Goal: Task Accomplishment & Management: Manage account settings

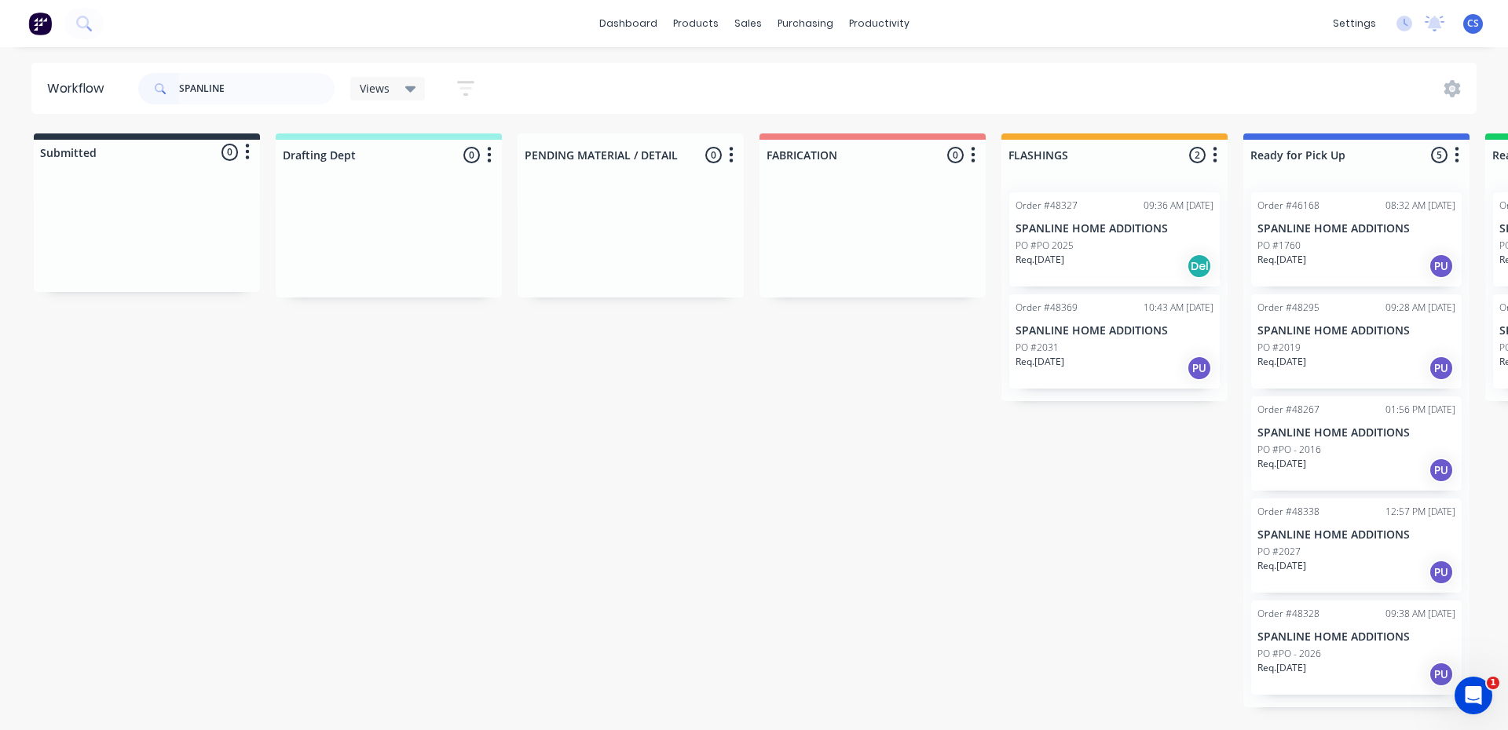
type input "SPANLINE"
click at [1295, 661] on p "Req. [DATE]" at bounding box center [1281, 668] width 49 height 14
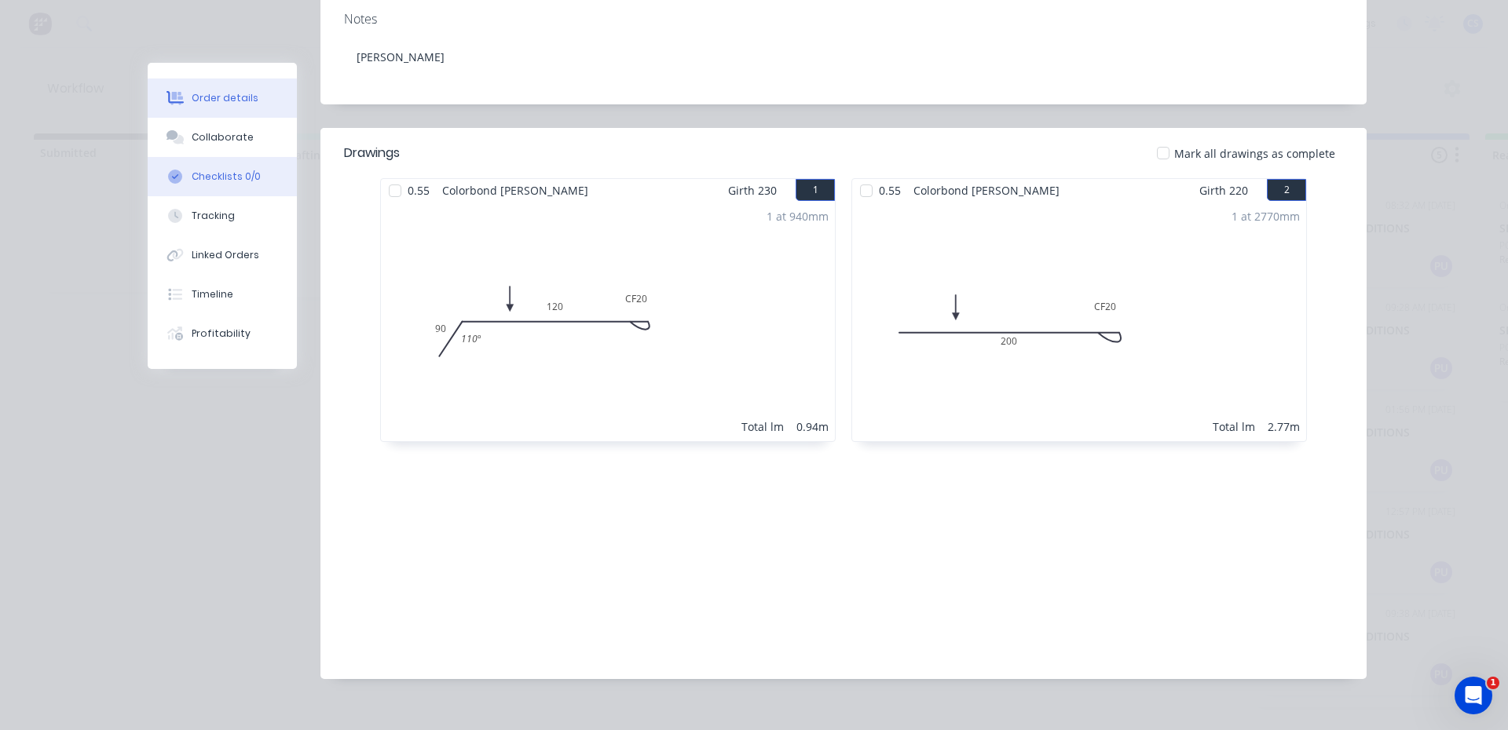
scroll to position [313, 0]
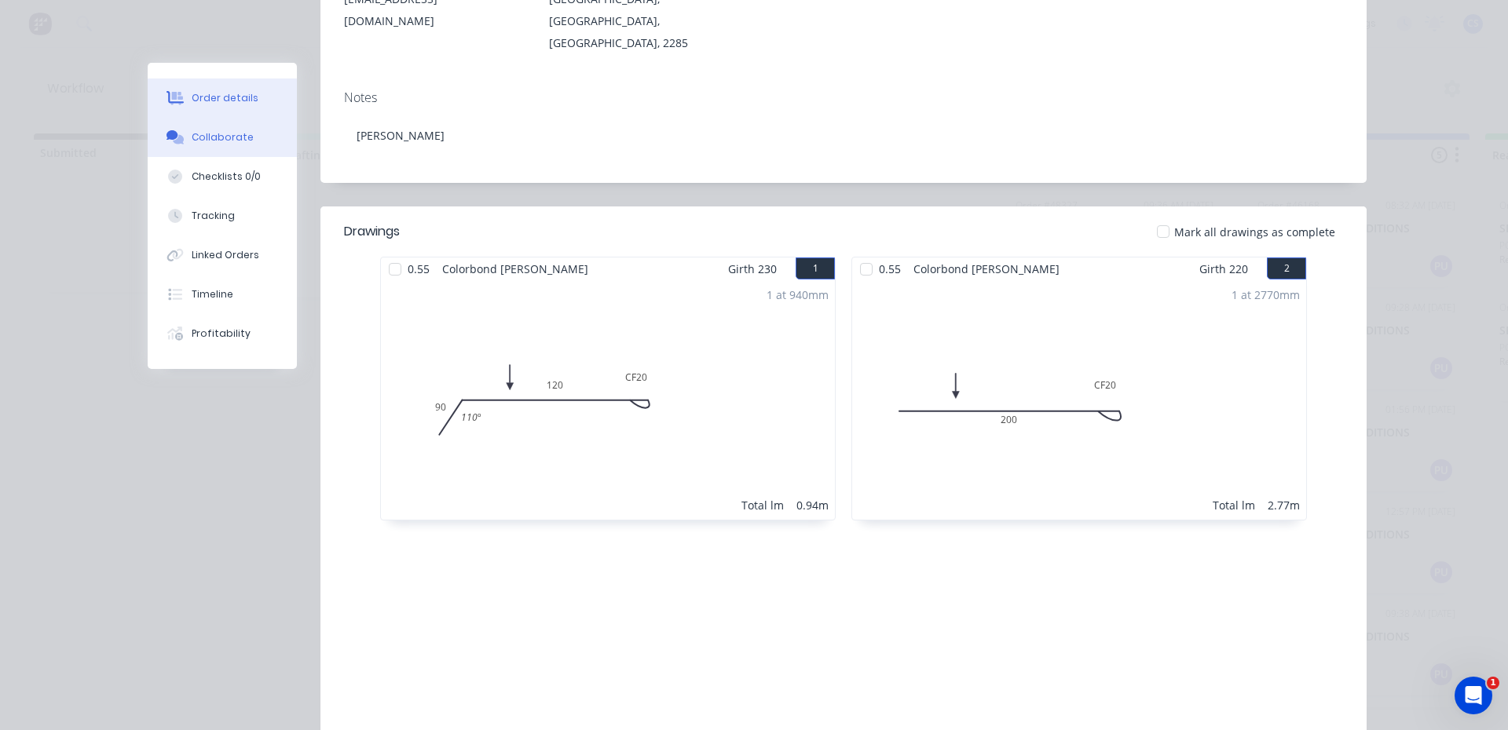
click at [192, 137] on div "Collaborate" at bounding box center [223, 137] width 62 height 14
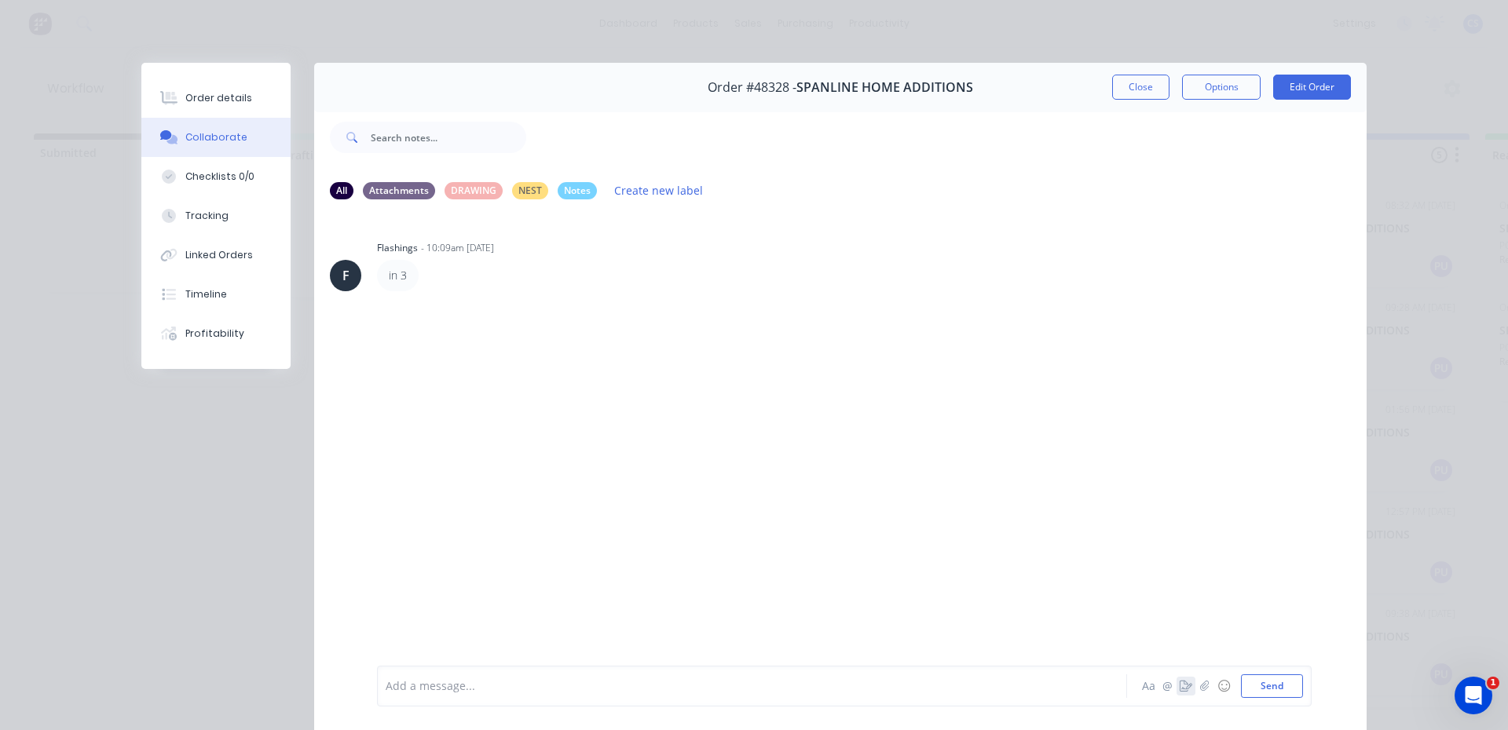
click at [1176, 679] on button "button" at bounding box center [1185, 686] width 19 height 19
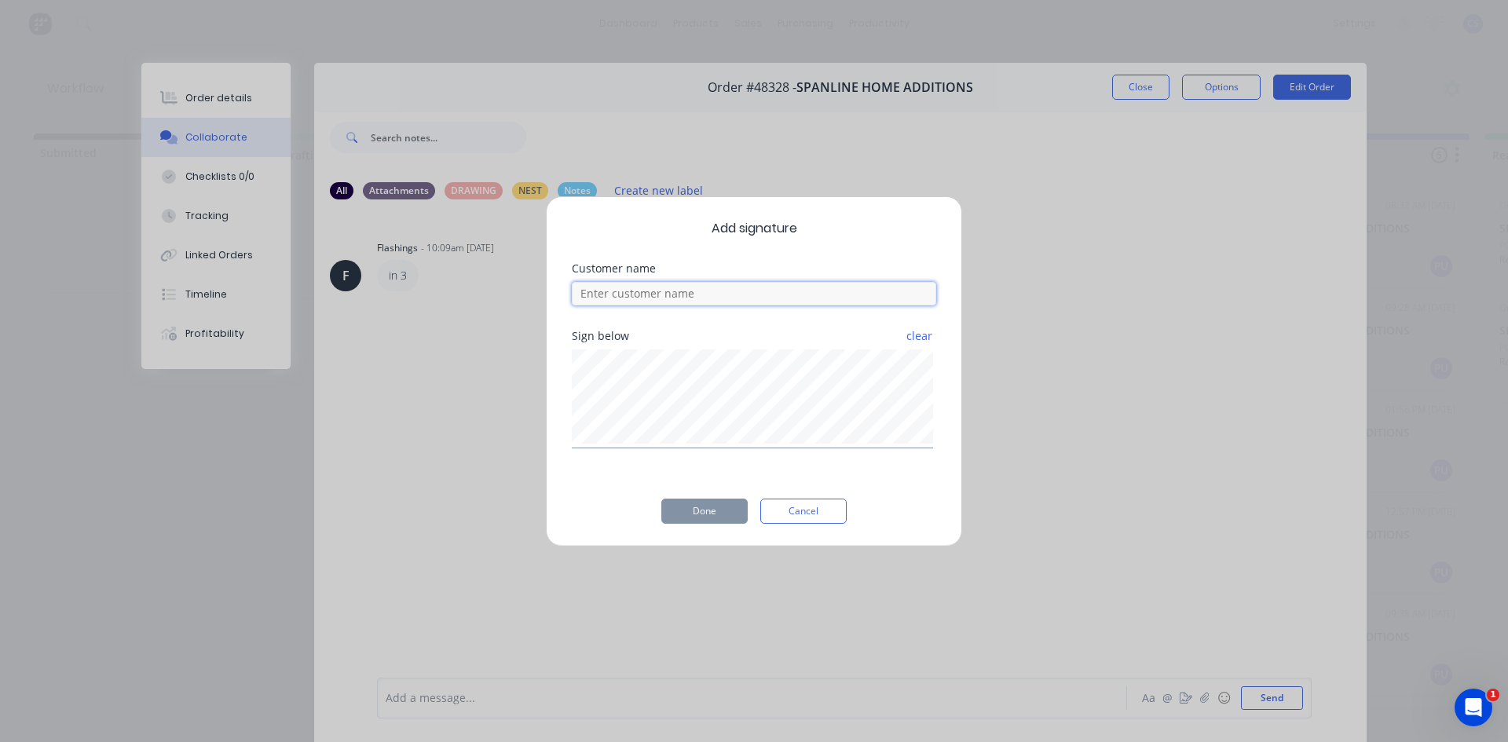
click at [642, 298] on input at bounding box center [754, 294] width 364 height 24
type input "[PERSON_NAME]"
click at [711, 506] on button "Done" at bounding box center [704, 511] width 86 height 25
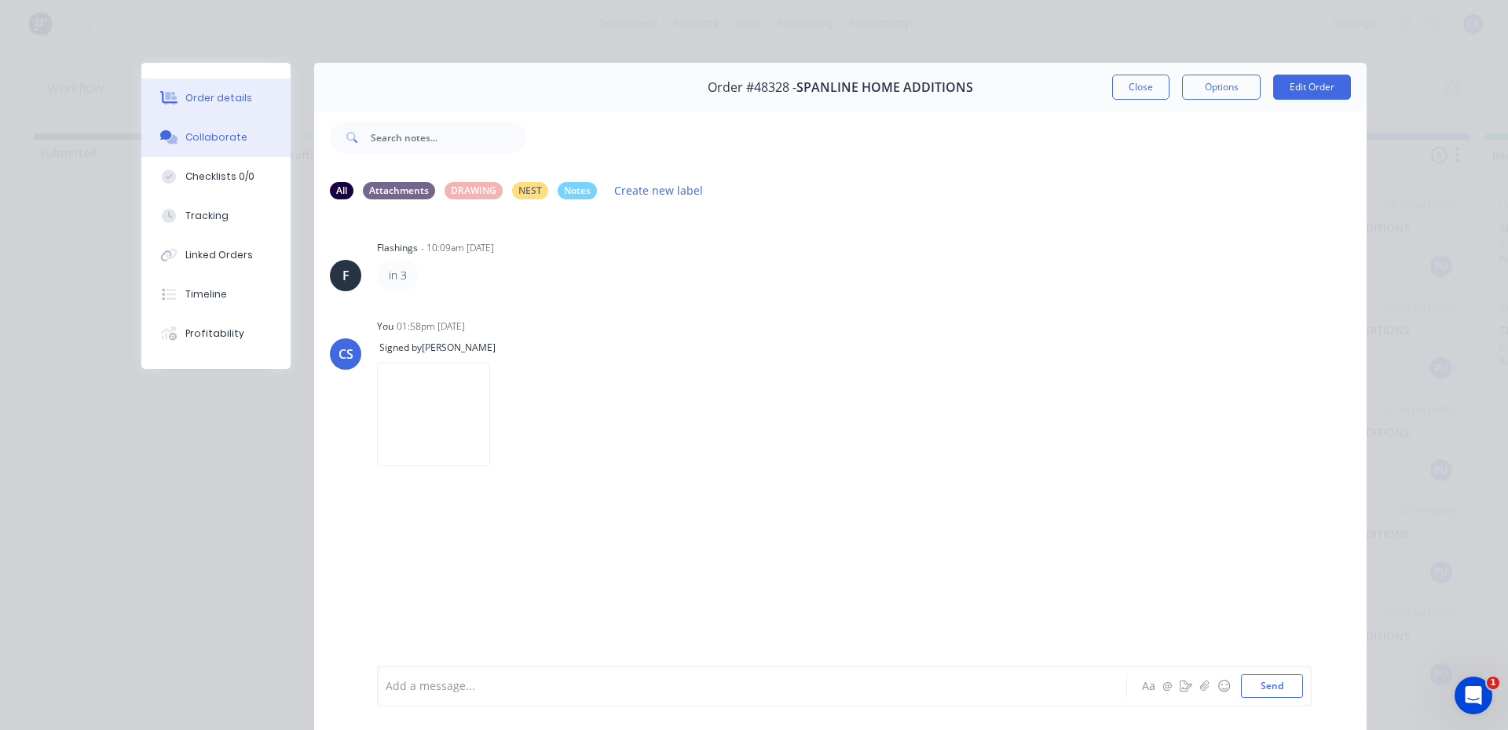
click at [217, 97] on div "Order details" at bounding box center [218, 98] width 67 height 14
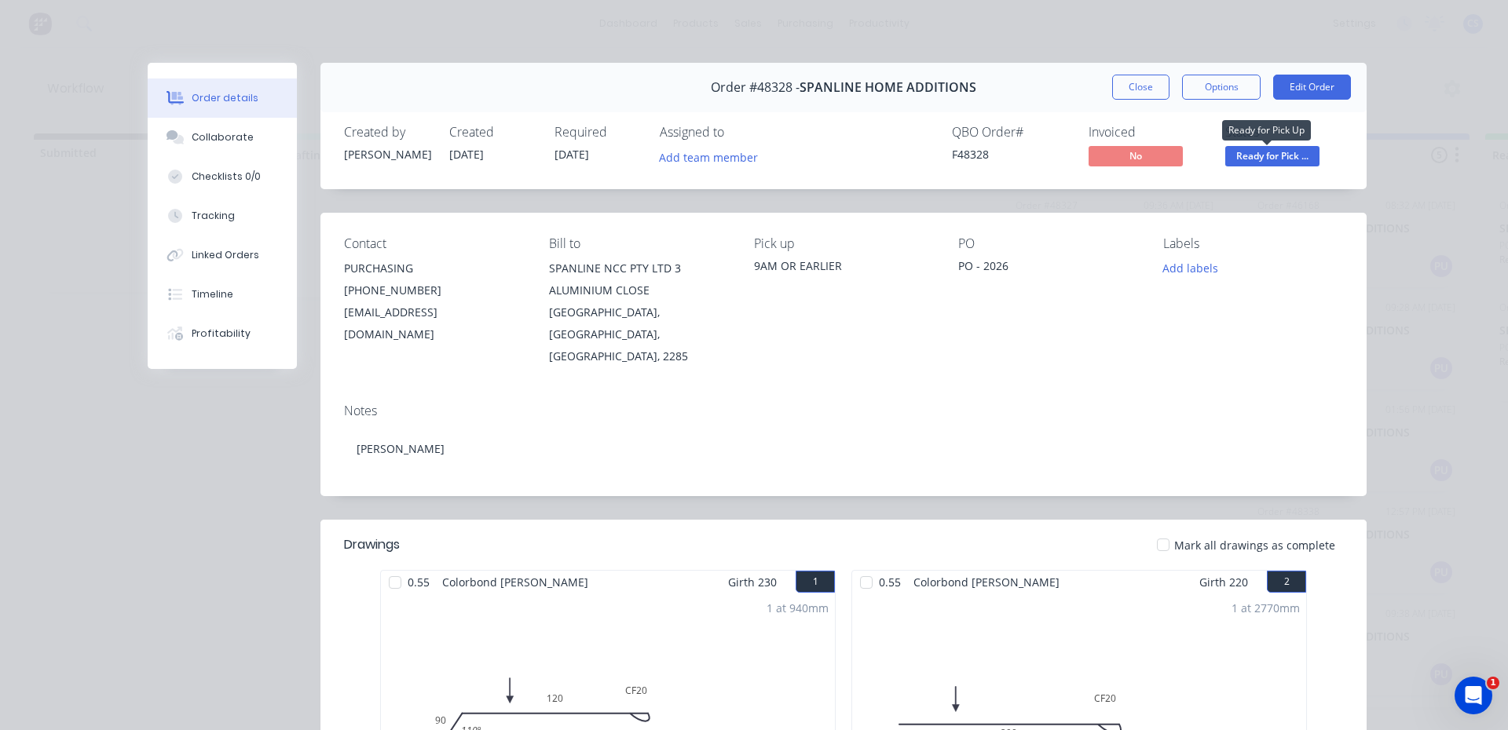
click at [1284, 153] on span "Ready for Pick ..." at bounding box center [1272, 156] width 94 height 20
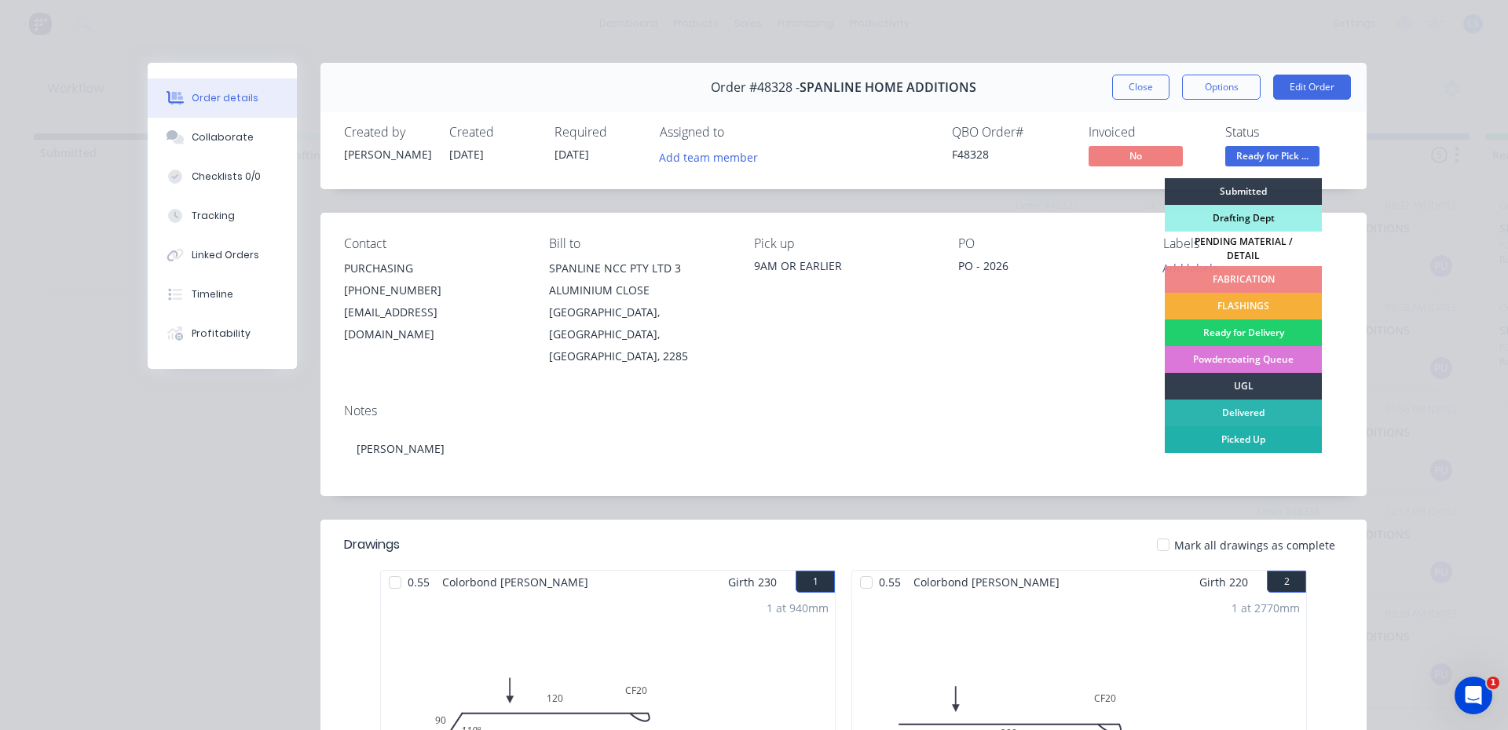
click at [1242, 426] on div "Picked Up" at bounding box center [1242, 439] width 157 height 27
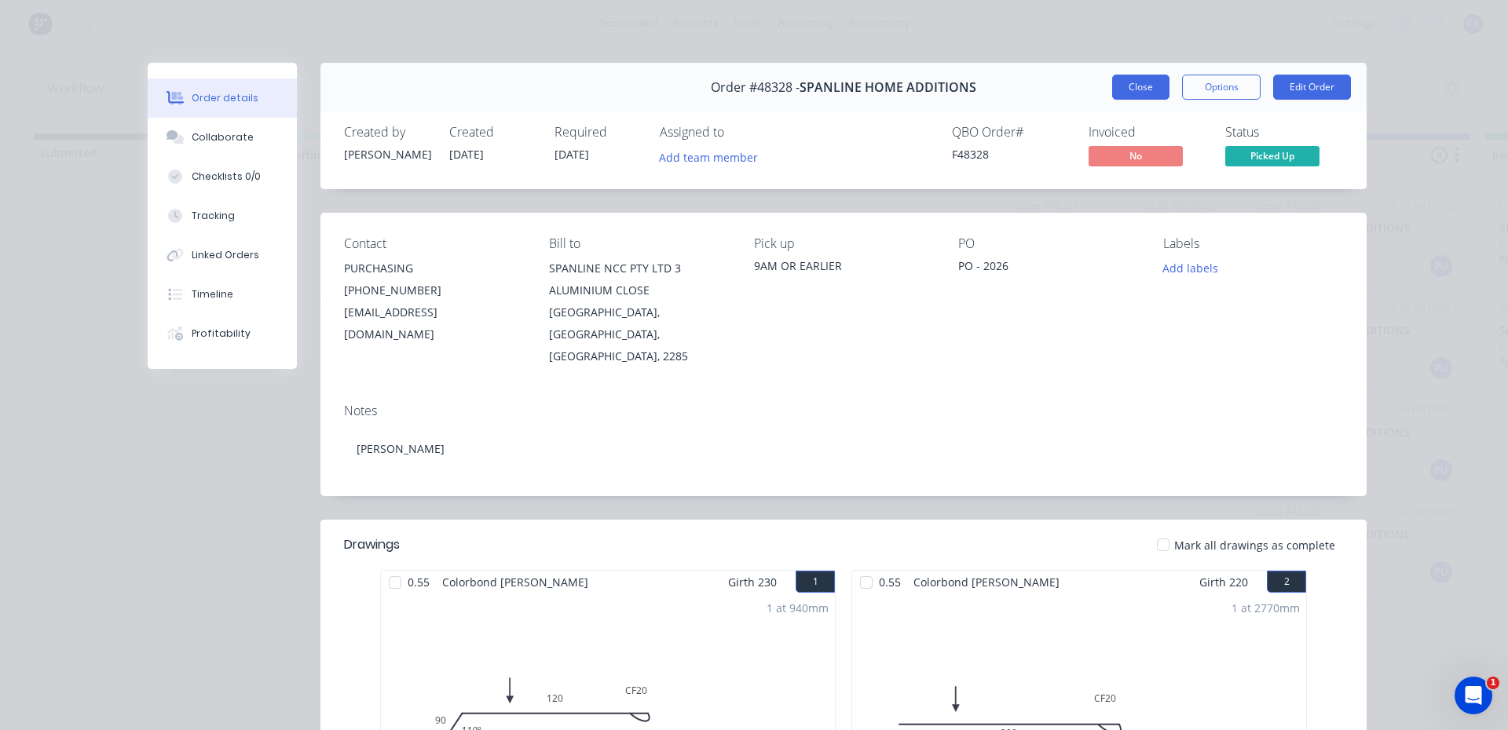
click at [1137, 86] on button "Close" at bounding box center [1140, 87] width 57 height 25
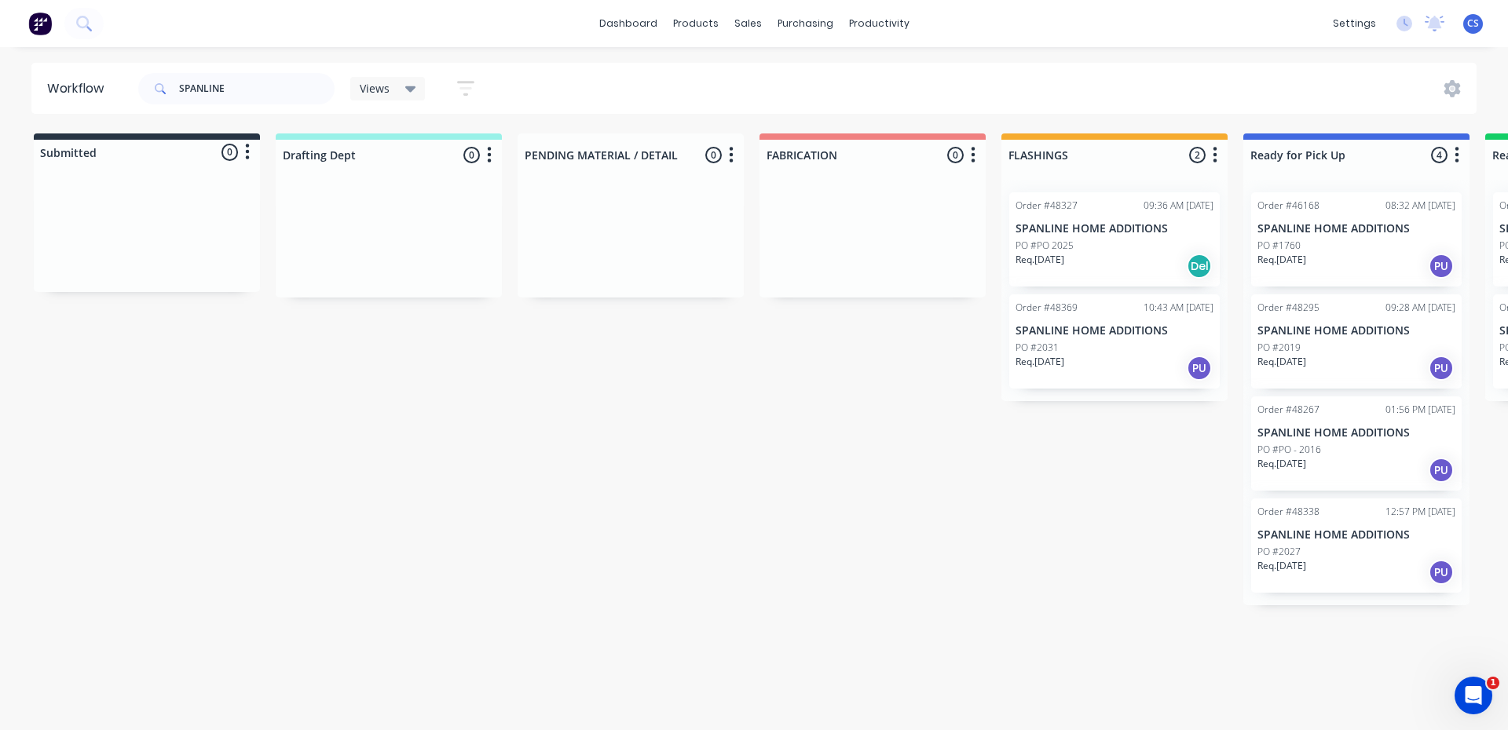
click at [1298, 596] on div "Order #46168 08:32 AM [DATE] SPANLINE HOME ADDITIONS PO #1760 Req. [DATE] PU Or…" at bounding box center [1356, 393] width 226 height 426
click at [1295, 573] on div "Req. [DATE] PU" at bounding box center [1356, 572] width 198 height 27
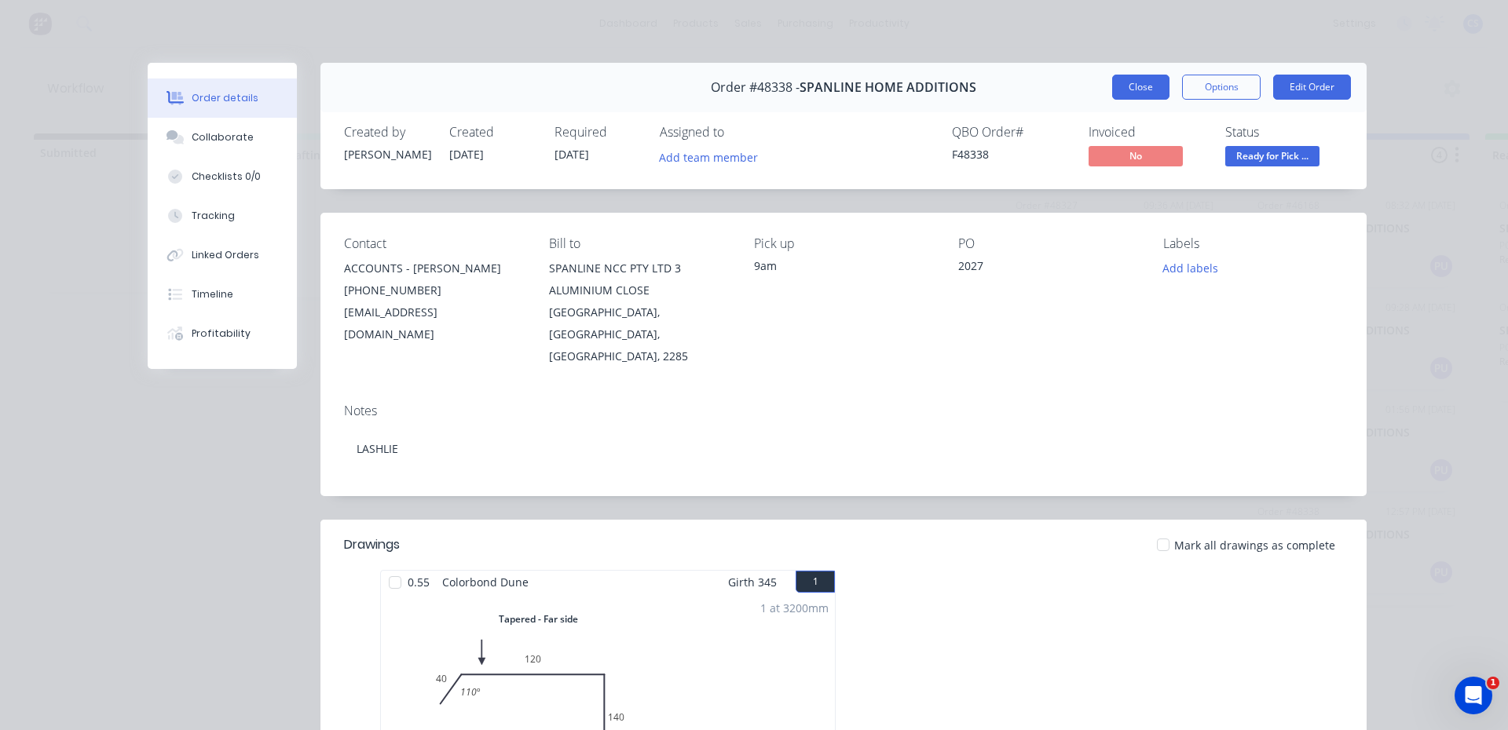
click at [1156, 79] on button "Close" at bounding box center [1140, 87] width 57 height 25
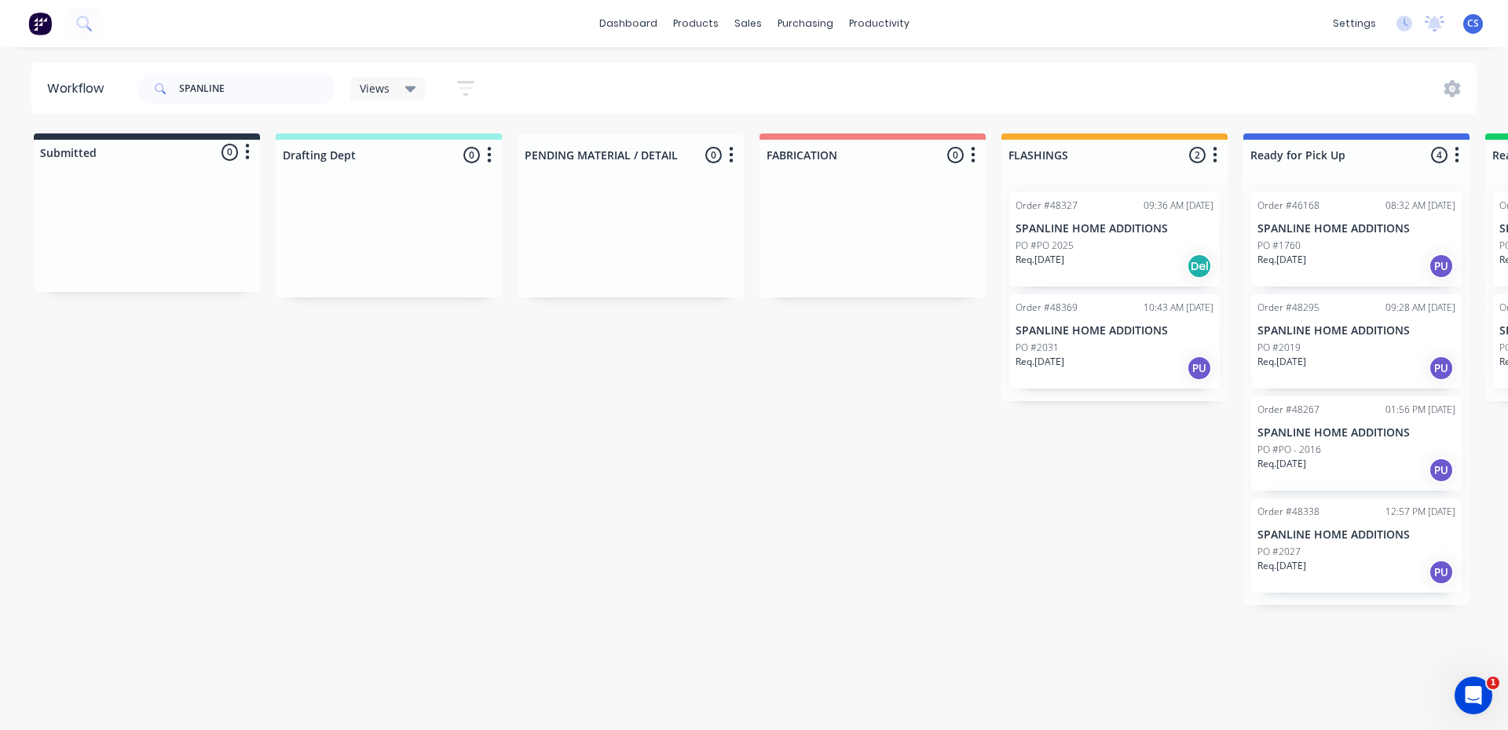
click at [1347, 459] on div "Req. [DATE] PU" at bounding box center [1356, 470] width 198 height 27
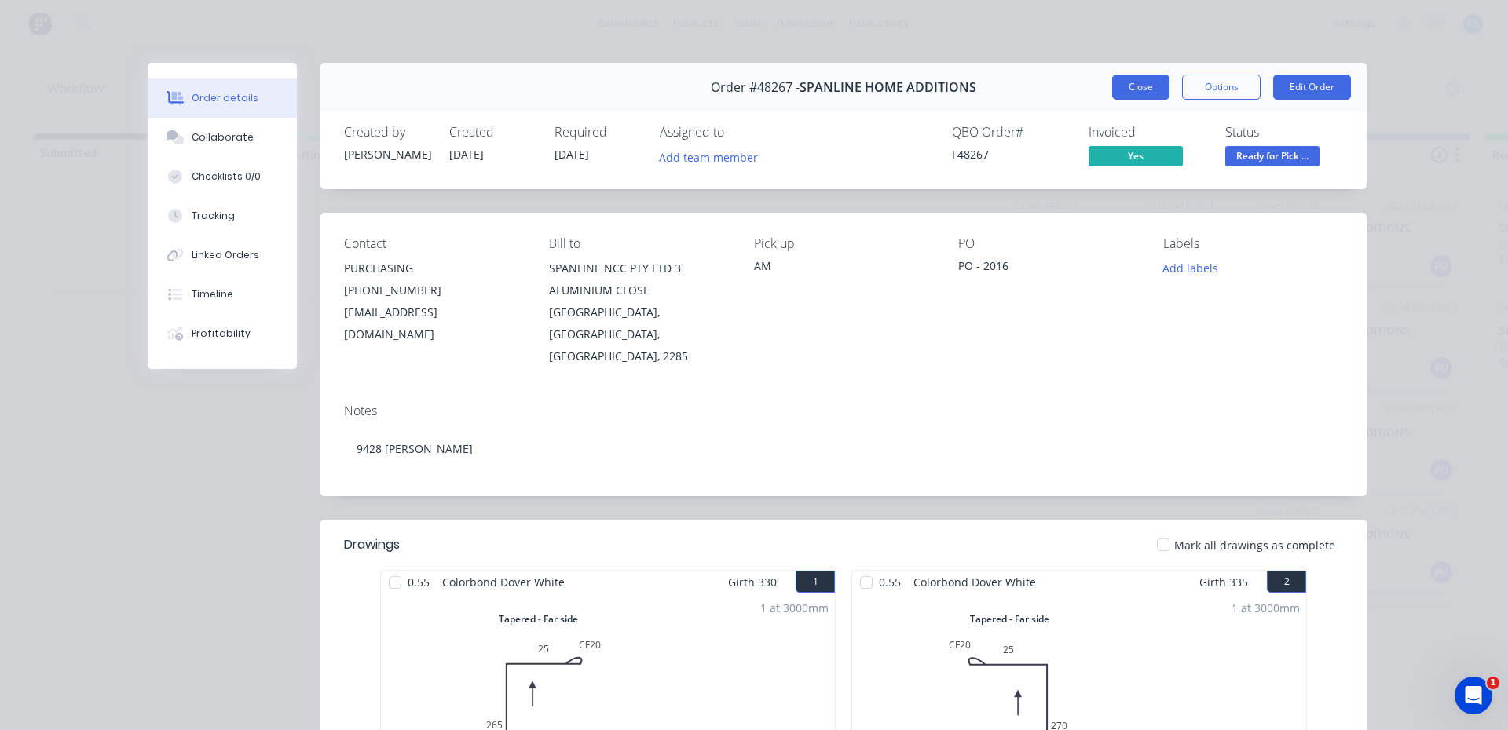
click at [1143, 81] on button "Close" at bounding box center [1140, 87] width 57 height 25
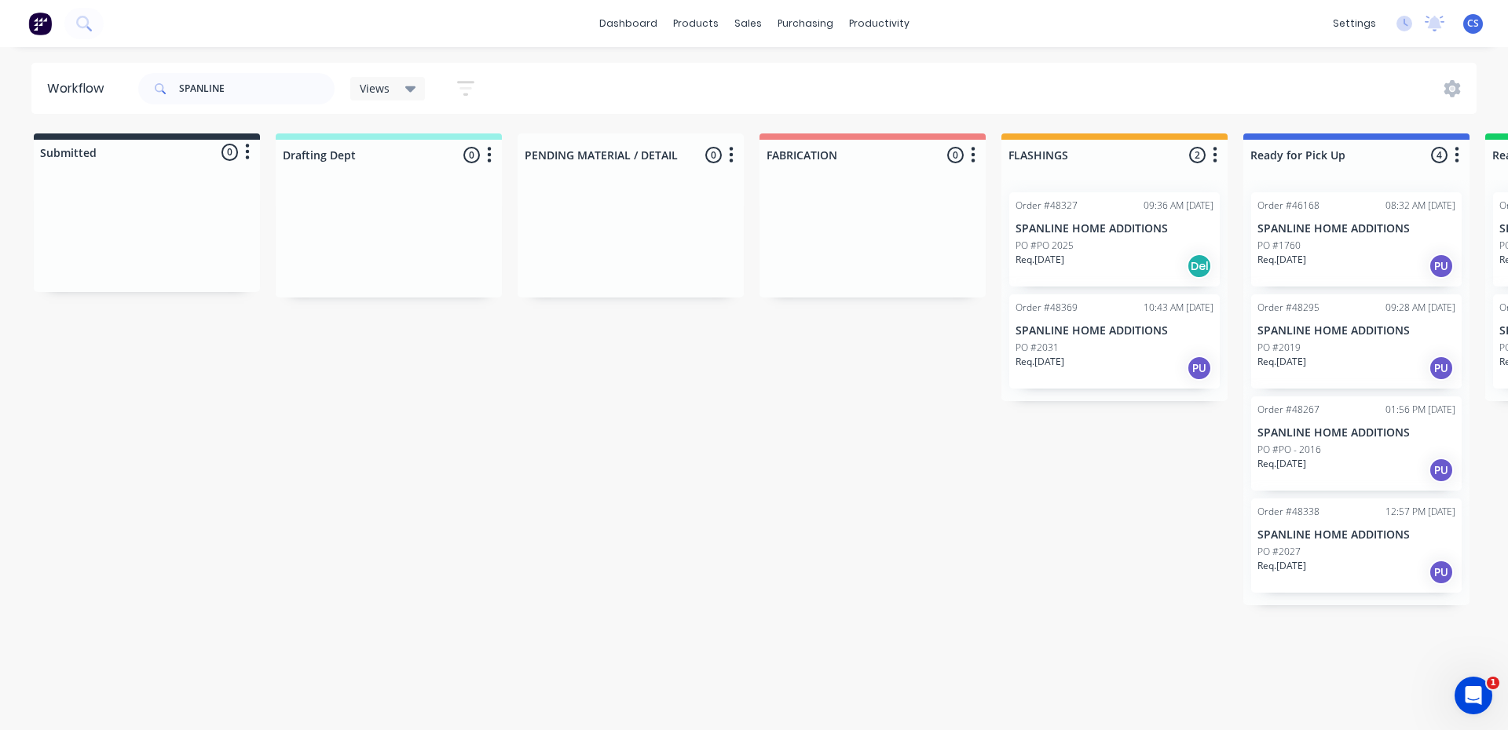
click at [1306, 357] on p "Req. [DATE]" at bounding box center [1281, 362] width 49 height 14
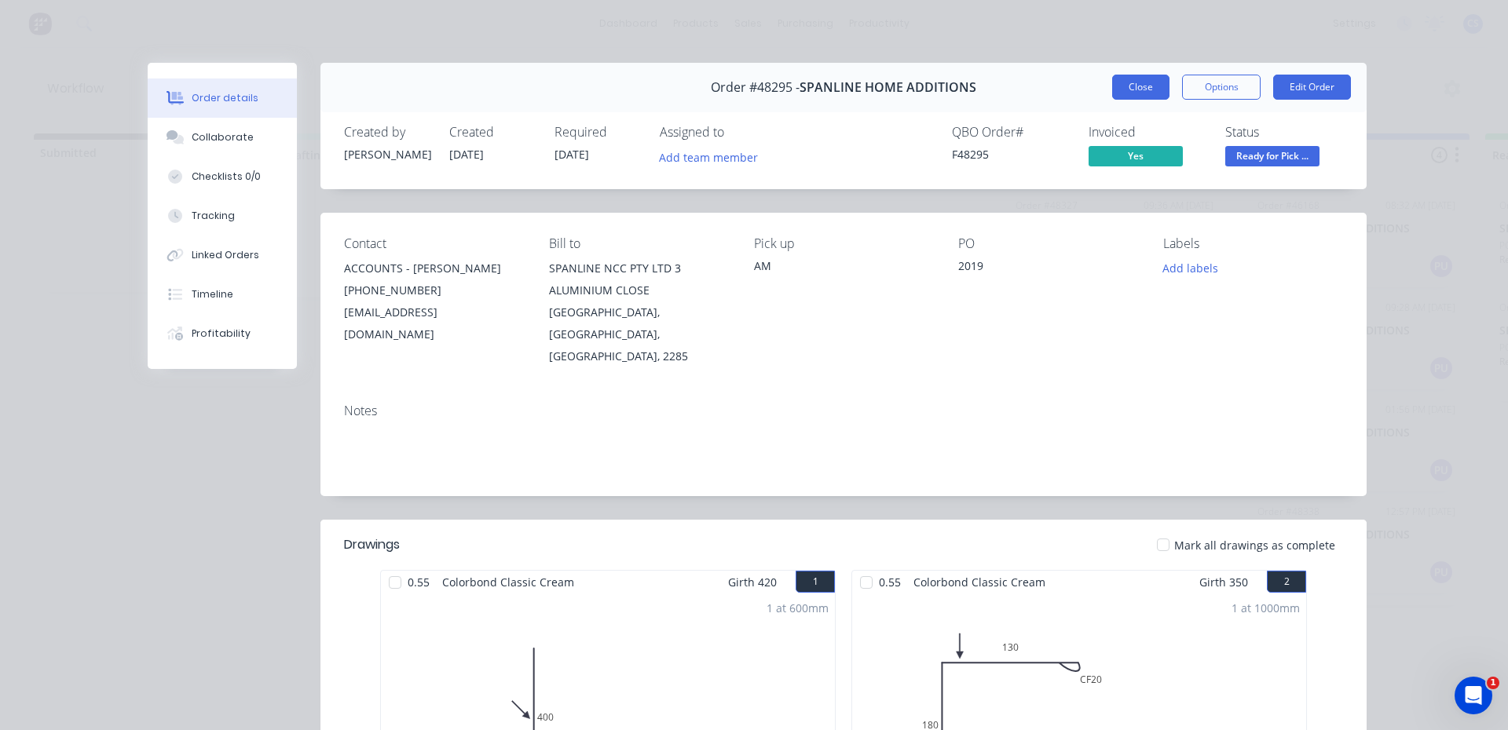
click at [1145, 86] on button "Close" at bounding box center [1140, 87] width 57 height 25
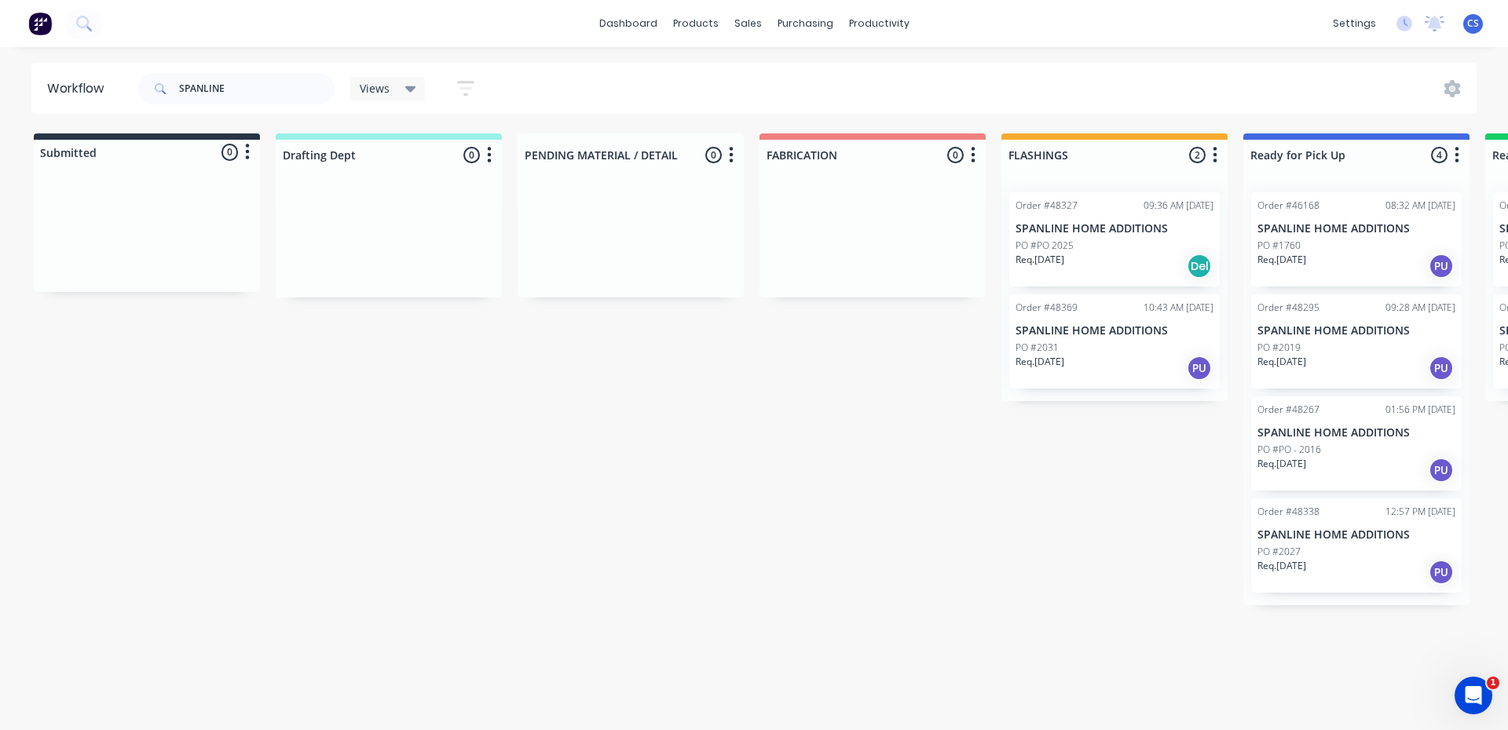
click at [1293, 254] on p "Req. [DATE]" at bounding box center [1281, 260] width 49 height 14
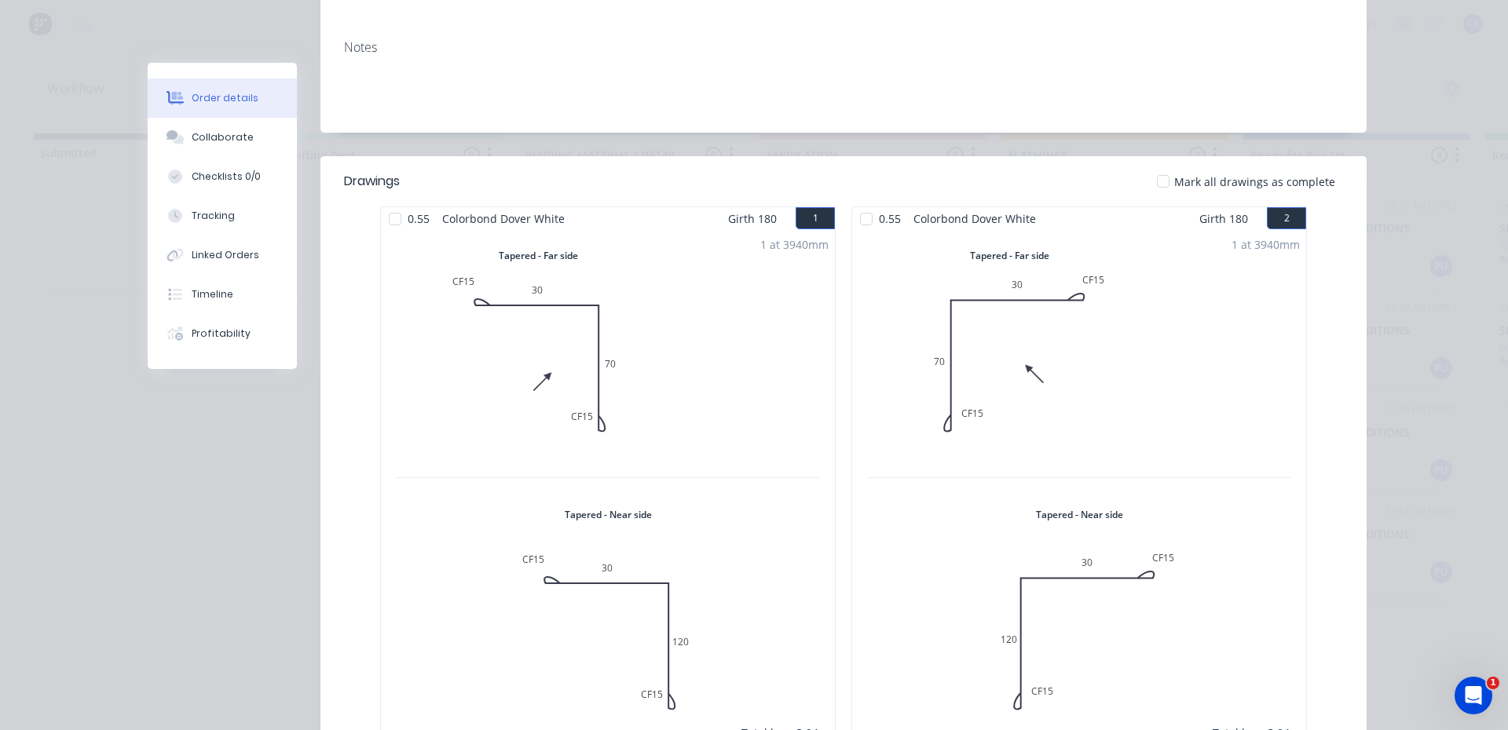
scroll to position [49, 0]
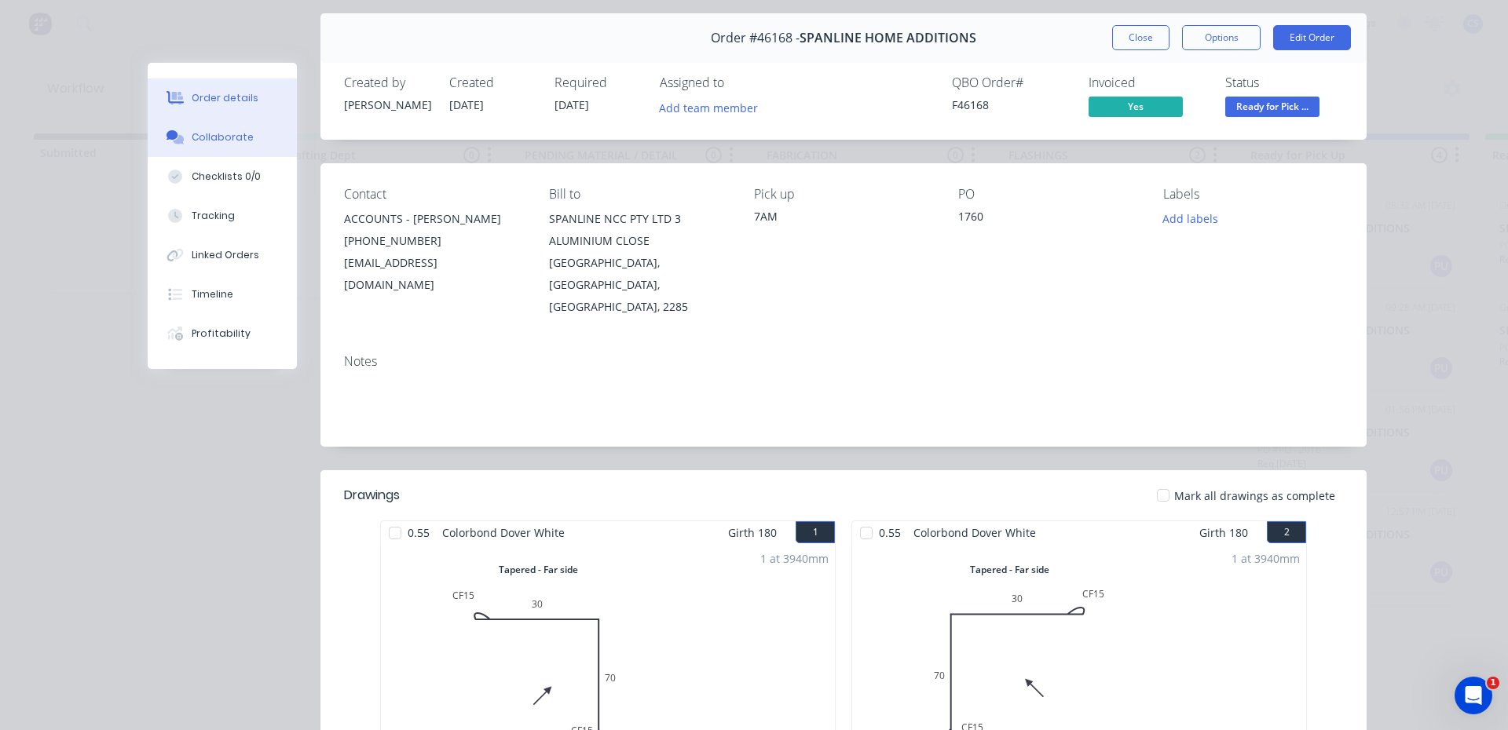
click at [200, 141] on div "Collaborate" at bounding box center [223, 137] width 62 height 14
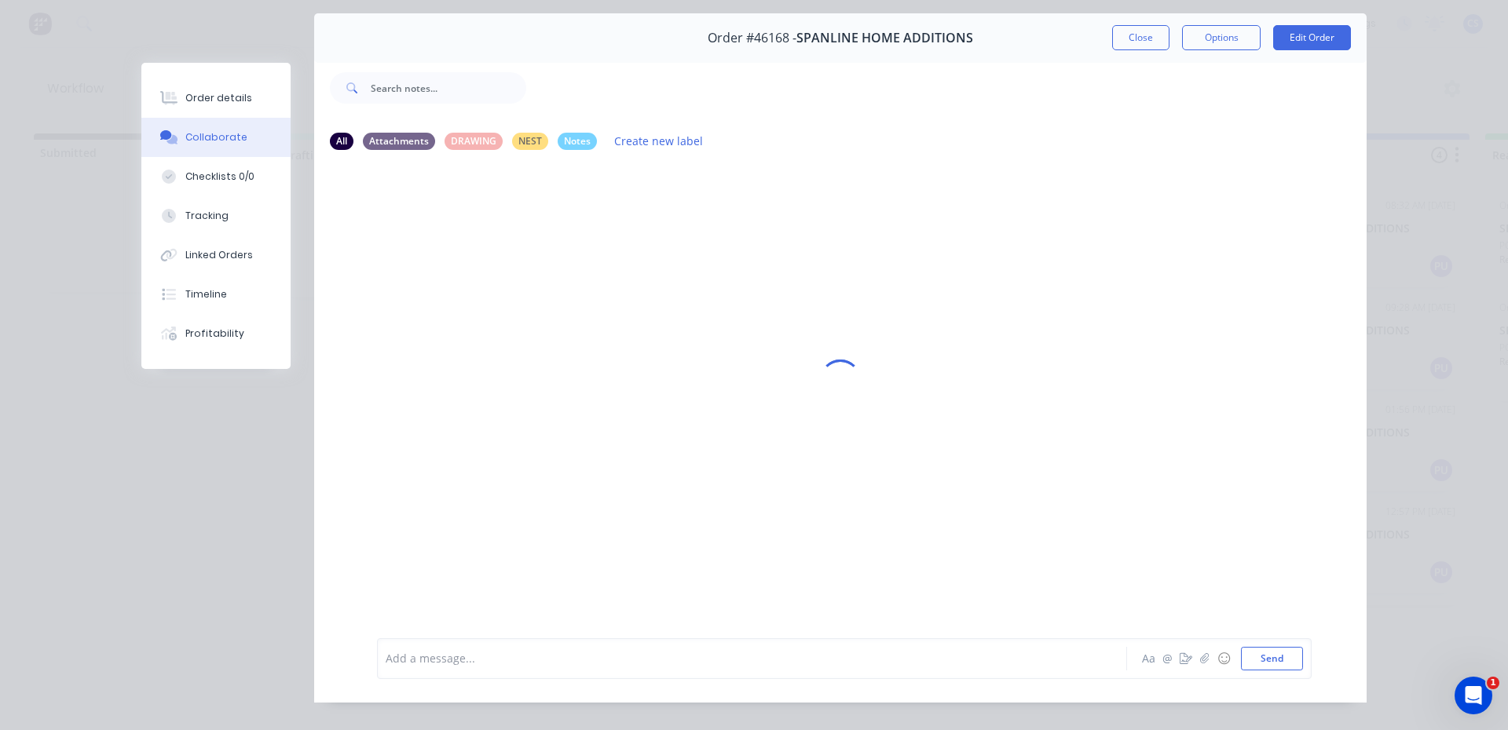
scroll to position [0, 0]
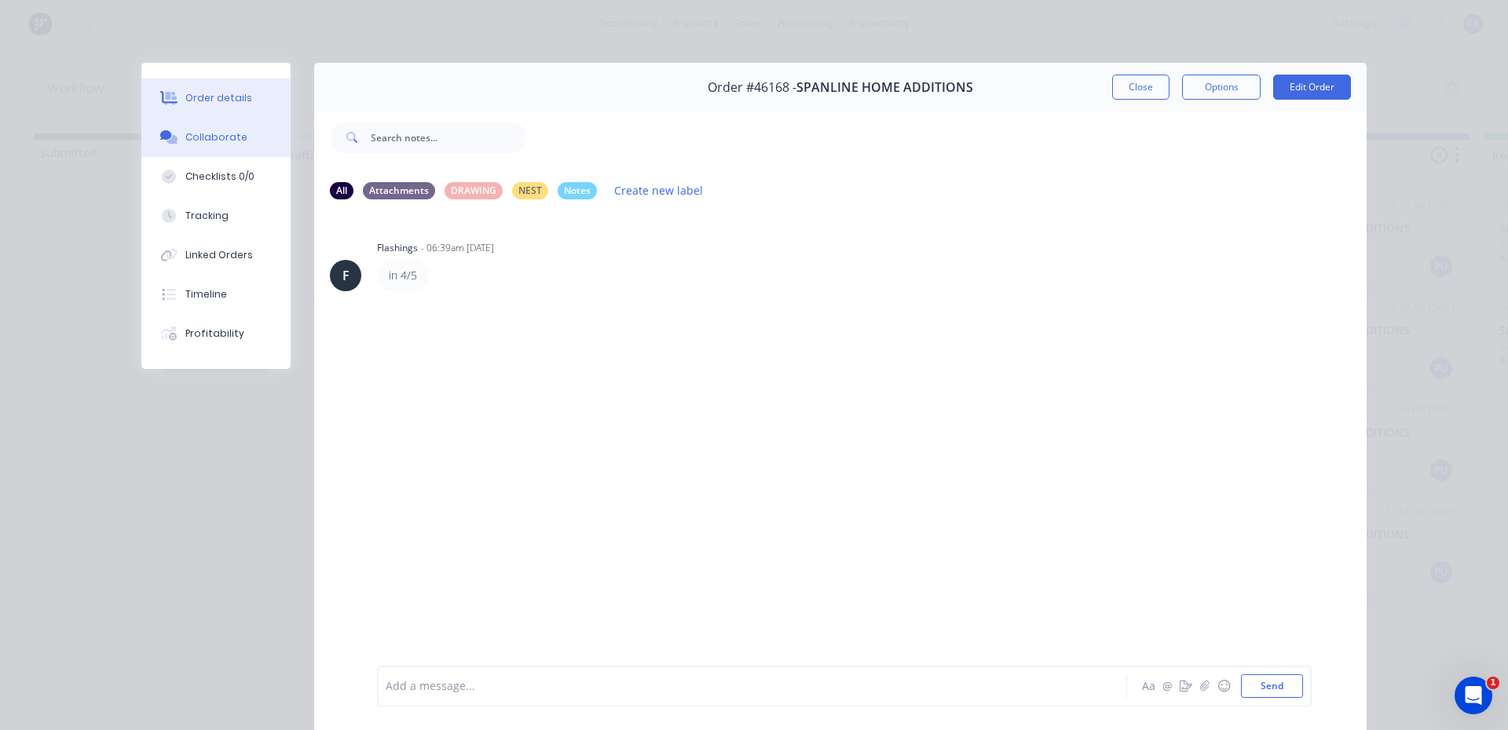
click at [207, 104] on div "Order details" at bounding box center [218, 98] width 67 height 14
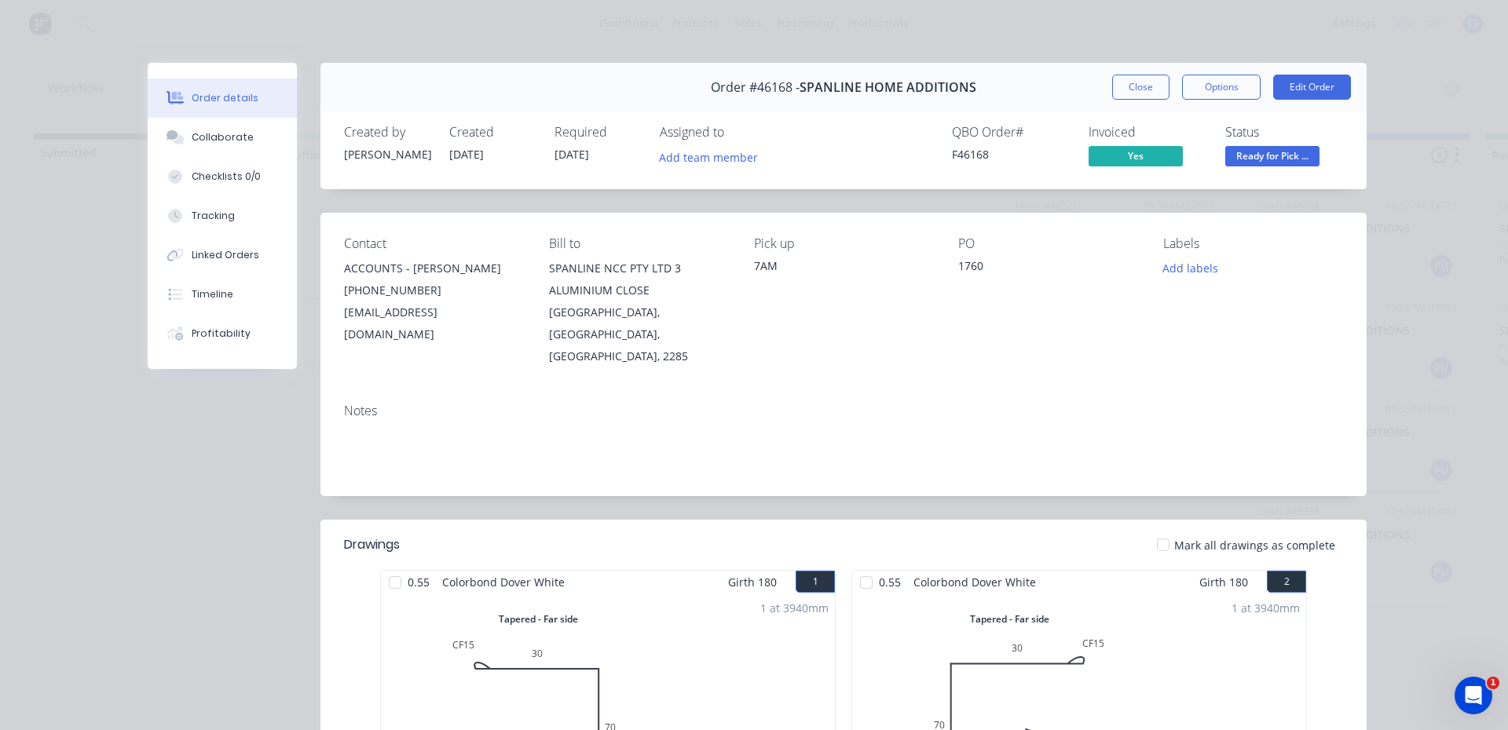
drag, startPoint x: 1132, startPoint y: 99, endPoint x: 1139, endPoint y: 89, distance: 12.9
click at [1133, 99] on button "Close" at bounding box center [1140, 87] width 57 height 25
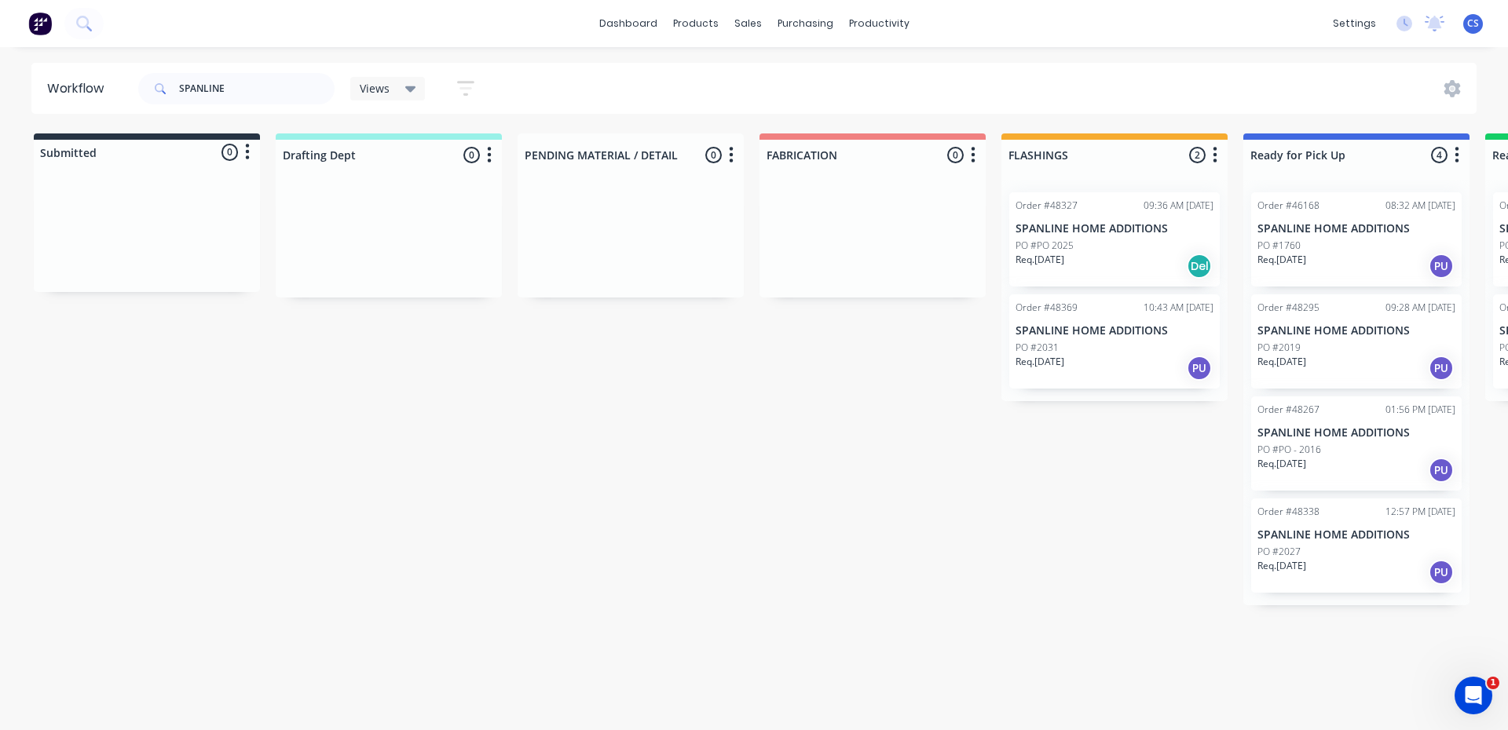
click at [1084, 370] on div "Req. [DATE] PU" at bounding box center [1114, 368] width 198 height 27
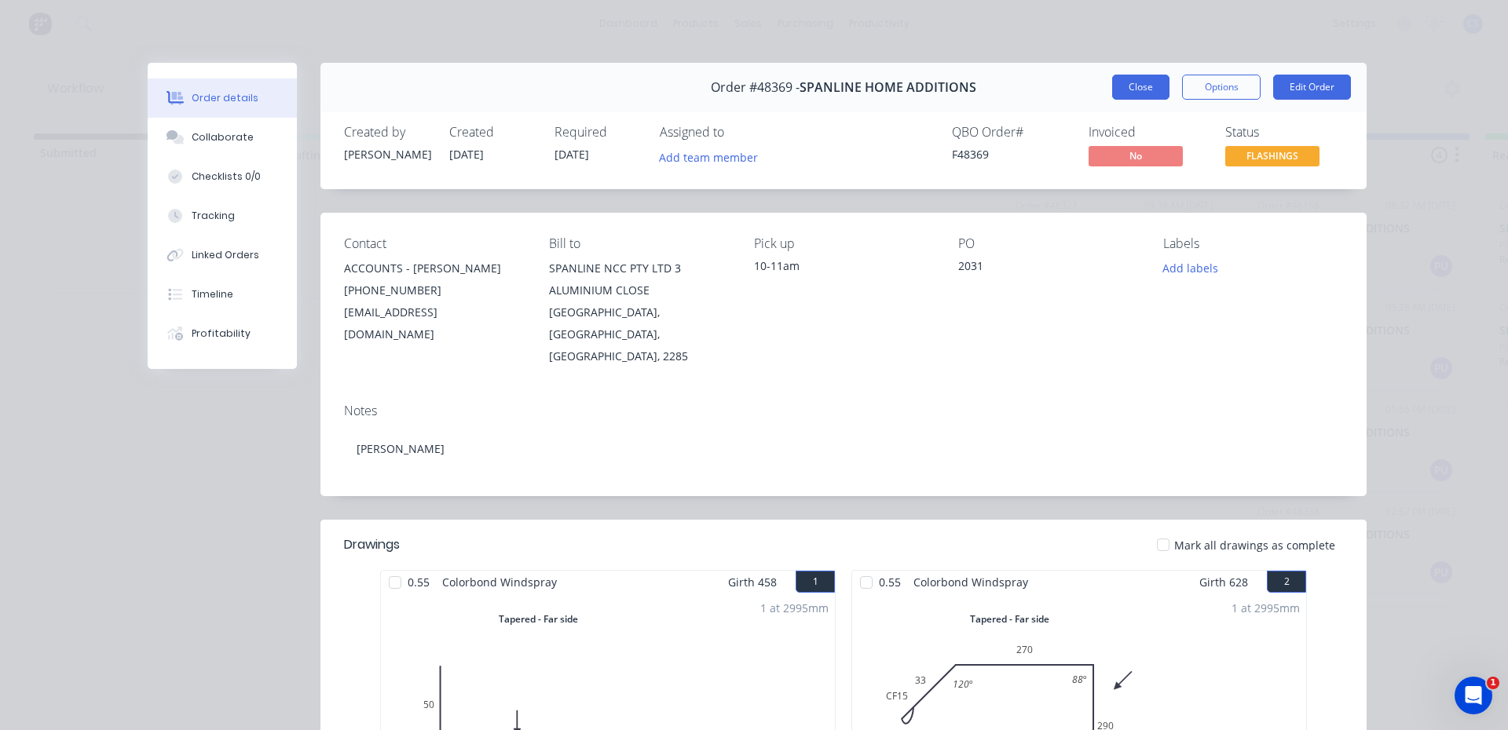
click at [1124, 88] on button "Close" at bounding box center [1140, 87] width 57 height 25
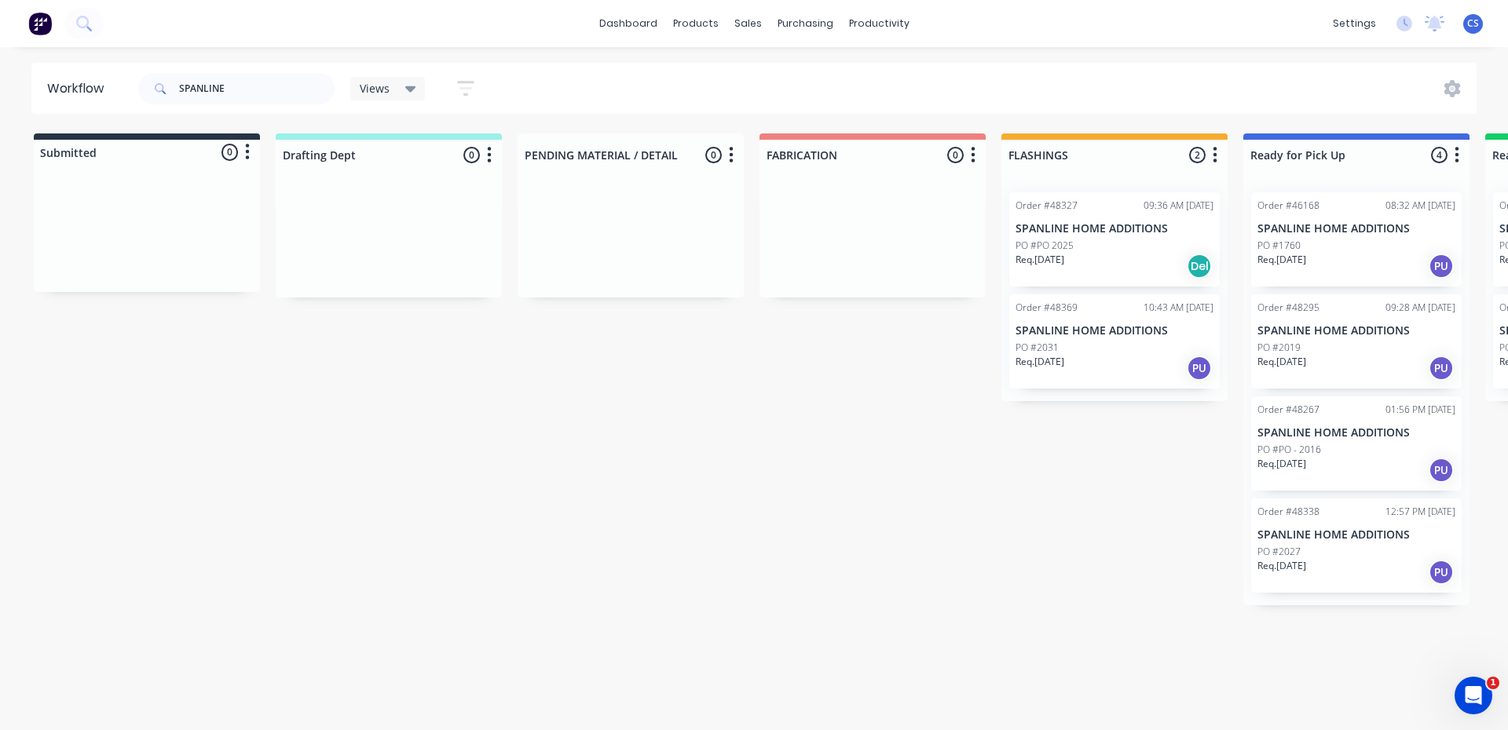
click at [1095, 259] on div "Req. [DATE] Del" at bounding box center [1114, 266] width 198 height 27
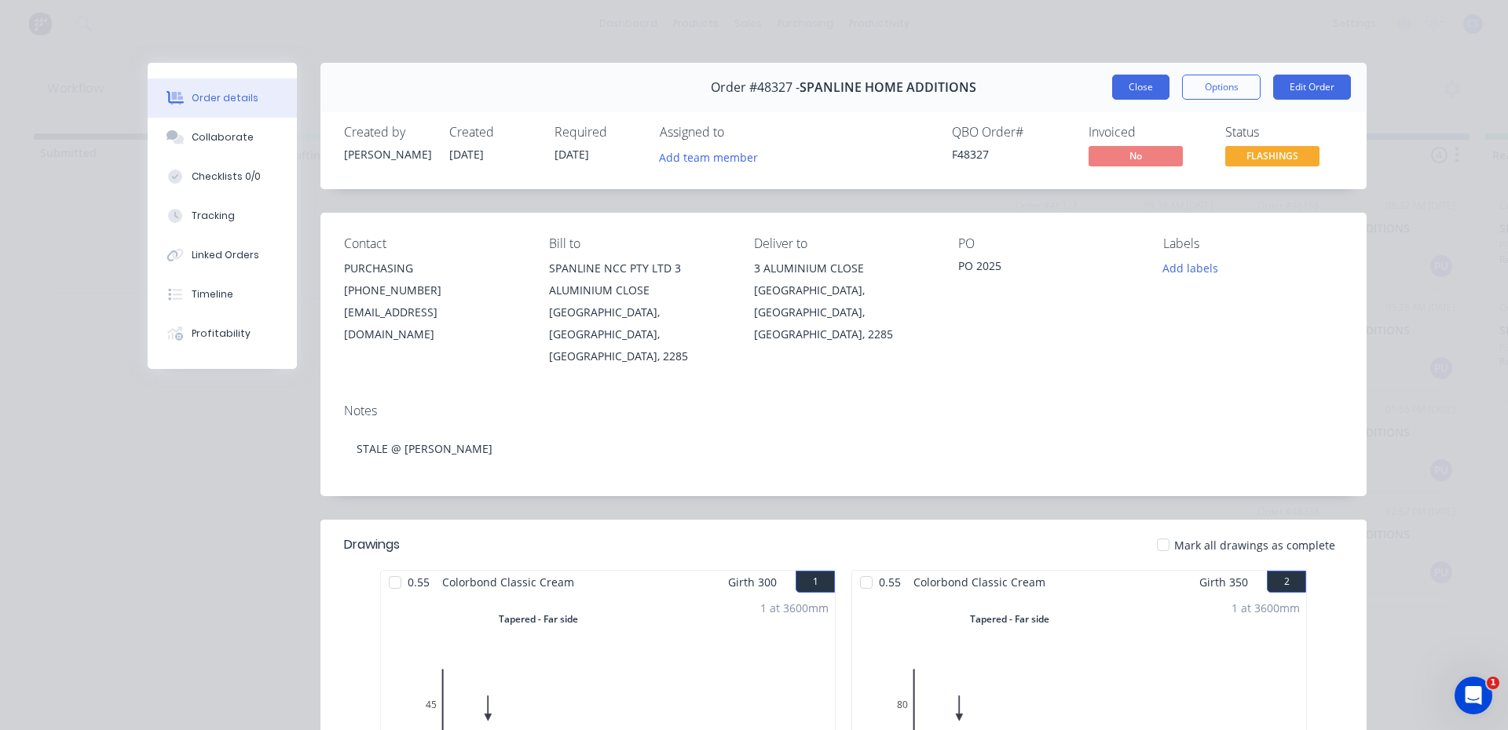
click at [1157, 87] on button "Close" at bounding box center [1140, 87] width 57 height 25
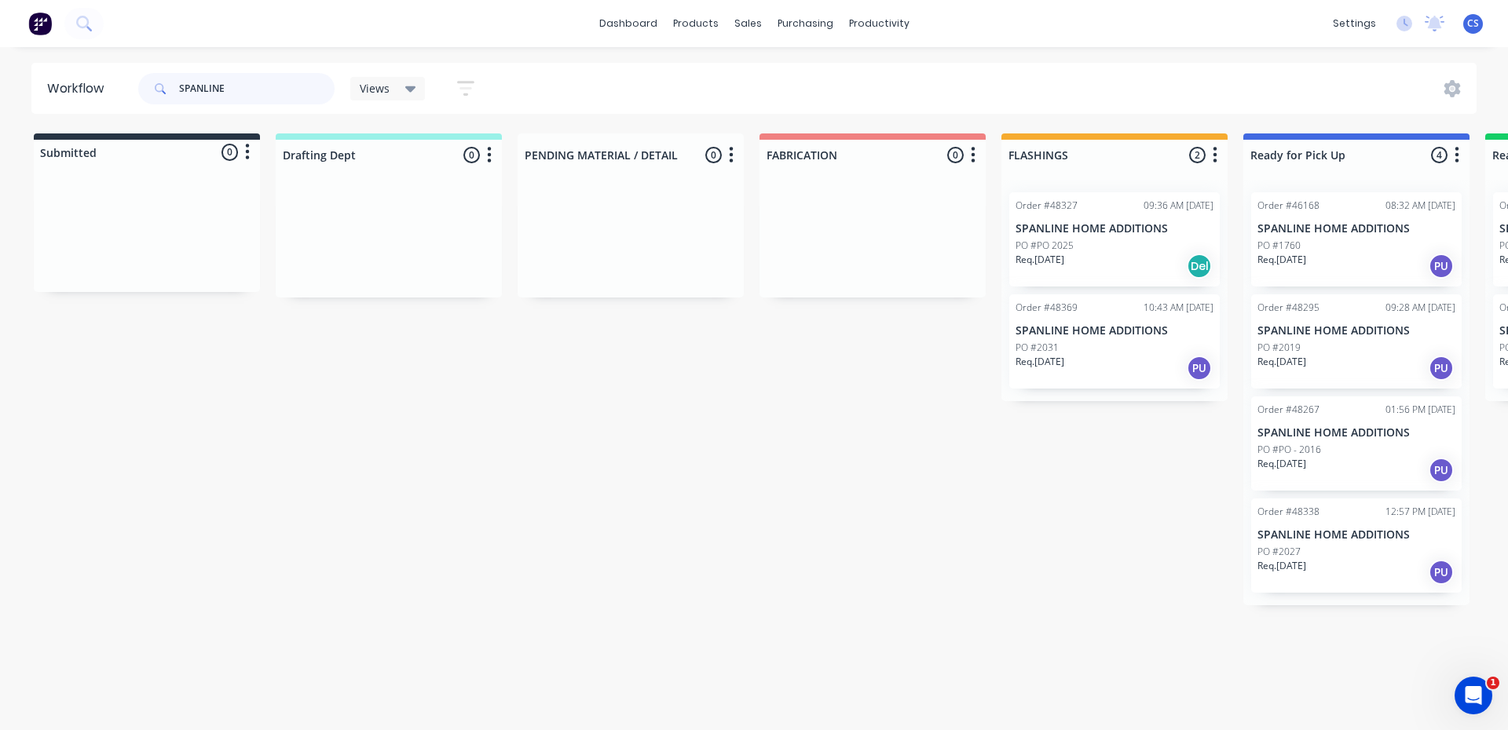
drag, startPoint x: 250, startPoint y: 97, endPoint x: 160, endPoint y: 104, distance: 90.6
click at [160, 104] on div "SPANLINE" at bounding box center [236, 88] width 196 height 47
